Goal: Book appointment/travel/reservation

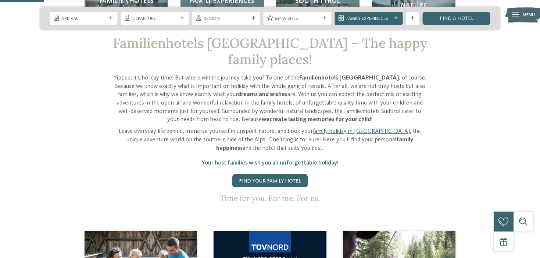
scroll to position [255, 0]
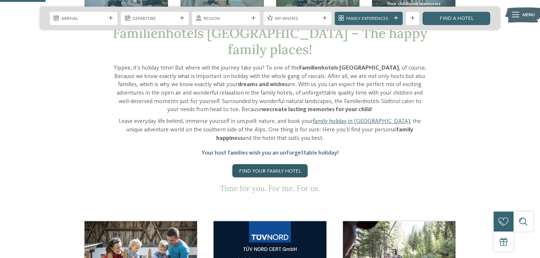
click at [248, 164] on link "Find your family hotel" at bounding box center [270, 170] width 75 height 13
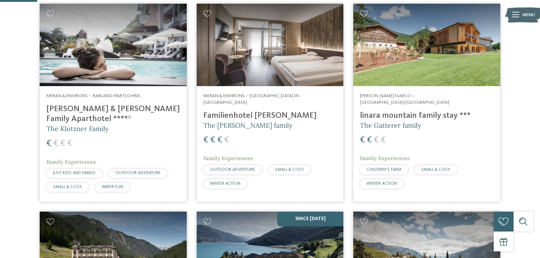
scroll to position [64, 0]
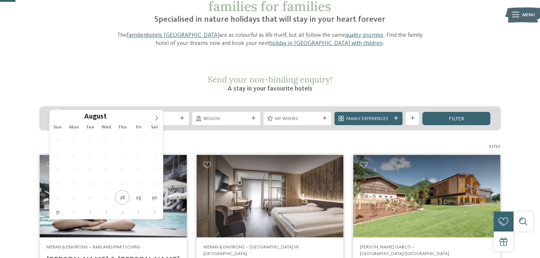
click at [103, 116] on span "Arrival" at bounding box center [83, 119] width 45 height 7
click at [156, 116] on icon at bounding box center [156, 118] width 5 height 5
click at [159, 114] on span at bounding box center [156, 116] width 13 height 13
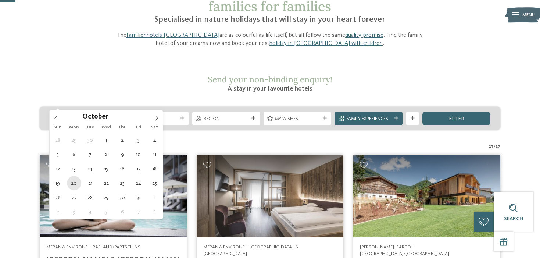
type div "20.10.2025"
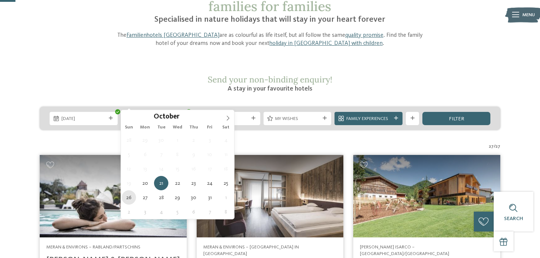
type div "26.10.2025"
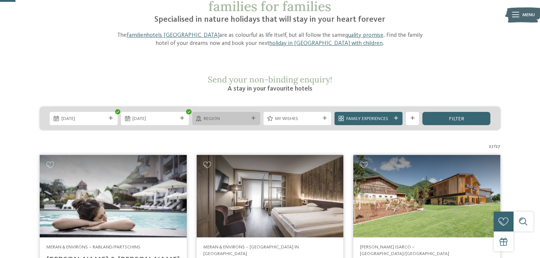
click at [242, 116] on span "Region" at bounding box center [226, 119] width 45 height 7
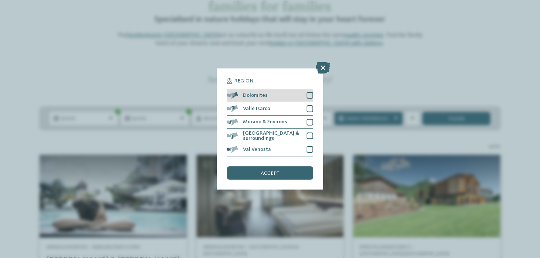
click at [308, 95] on div at bounding box center [310, 95] width 7 height 7
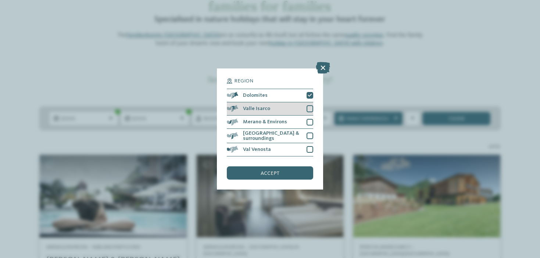
click at [308, 109] on div at bounding box center [310, 108] width 7 height 7
click at [309, 128] on div "Merano & Environs" at bounding box center [270, 122] width 86 height 13
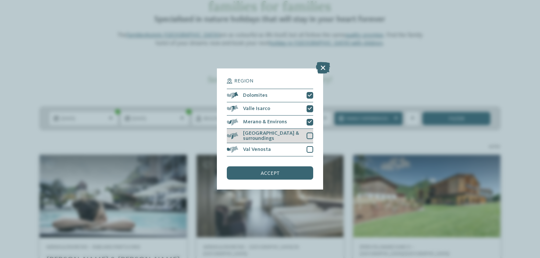
click at [309, 139] on div at bounding box center [310, 135] width 7 height 7
click at [309, 146] on div at bounding box center [310, 149] width 7 height 7
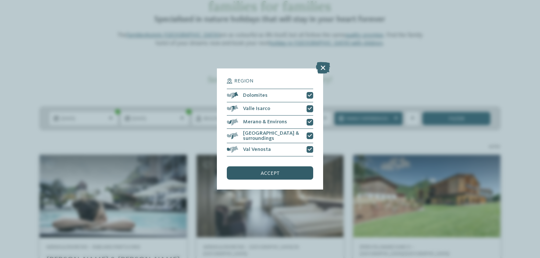
click at [284, 176] on div "accept" at bounding box center [270, 172] width 86 height 13
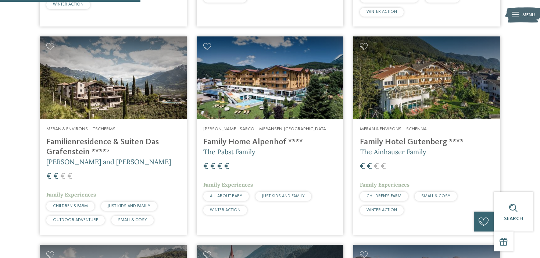
scroll to position [435, 0]
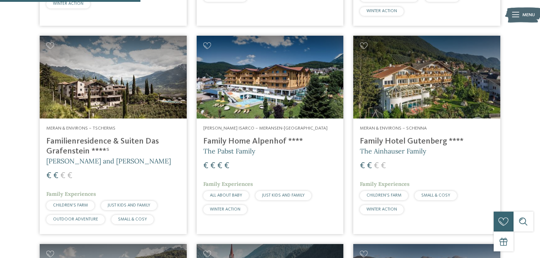
click at [82, 136] on h4 "Familienresidence & Suiten Das Grafenstein ****ˢ" at bounding box center [113, 146] width 134 height 20
click at [81, 136] on h4 "Familienresidence & Suiten Das Grafenstein ****ˢ" at bounding box center [113, 146] width 134 height 20
click at [115, 92] on img at bounding box center [113, 77] width 147 height 83
click at [104, 136] on h4 "Familienresidence & Suiten Das Grafenstein ****ˢ" at bounding box center [113, 146] width 134 height 20
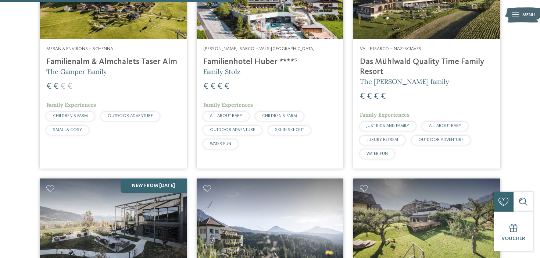
scroll to position [723, 0]
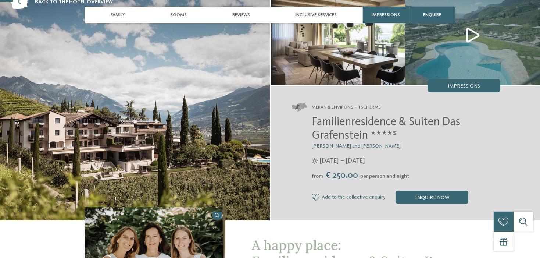
scroll to position [73, 0]
